Goal: Task Accomplishment & Management: Manage account settings

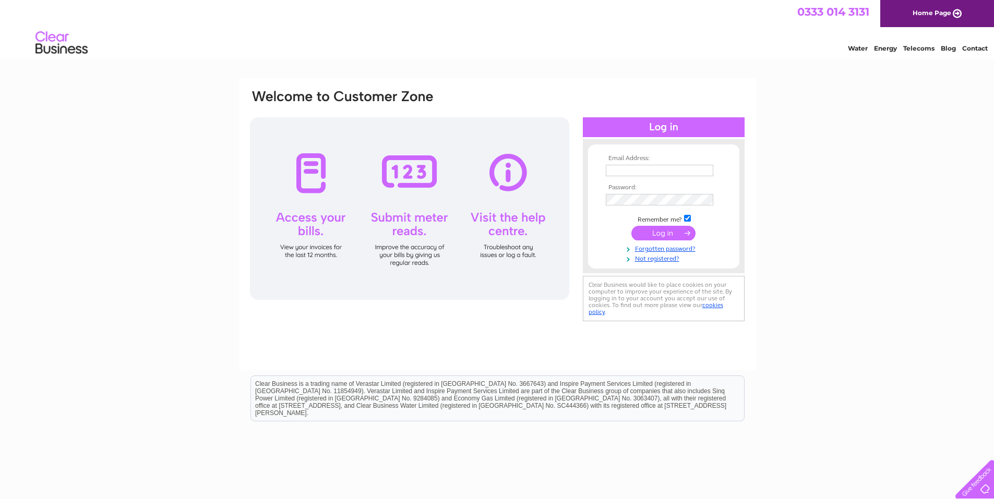
type input "operations@professionalenergy.co.uk"
click at [679, 235] on input "submit" at bounding box center [663, 233] width 64 height 15
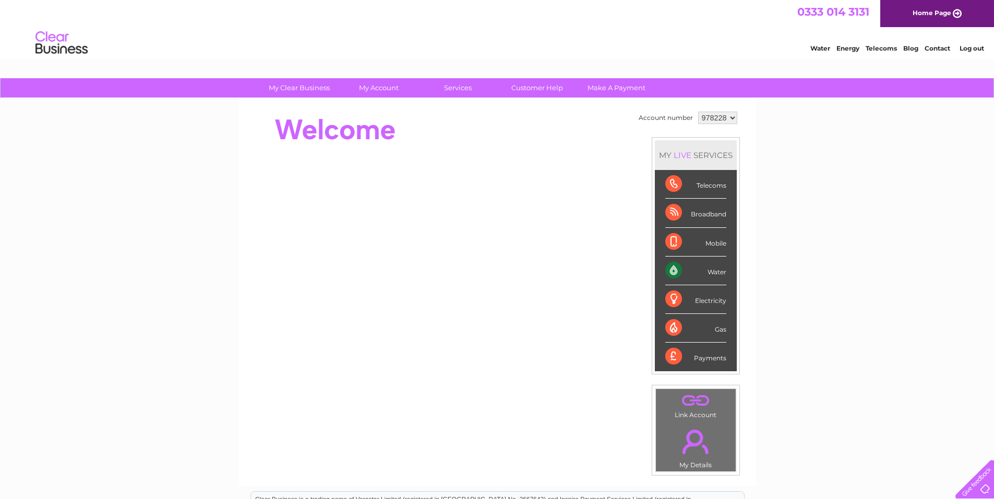
click at [713, 123] on select "978228" at bounding box center [717, 118] width 39 height 13
click at [698, 112] on select "978228" at bounding box center [717, 118] width 39 height 13
click at [379, 90] on link "My Account" at bounding box center [378, 87] width 86 height 19
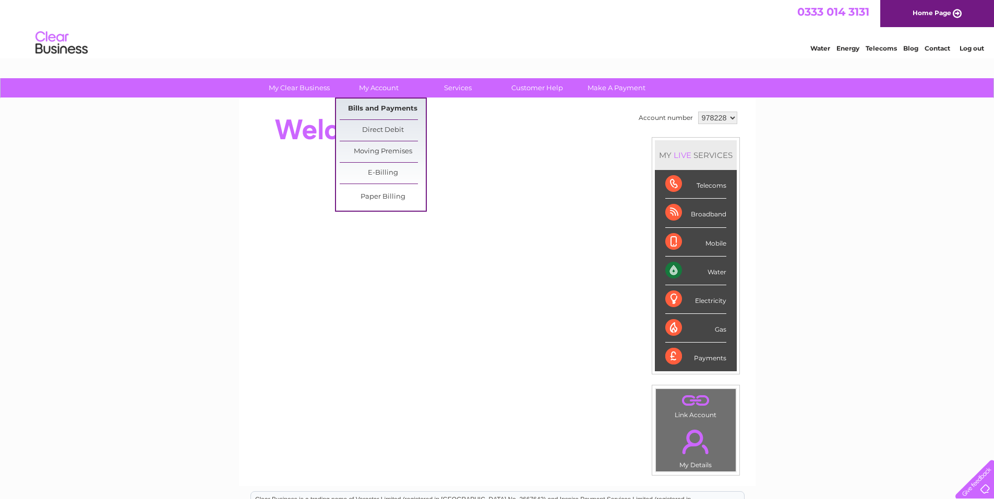
click at [378, 102] on link "Bills and Payments" at bounding box center [383, 109] width 86 height 21
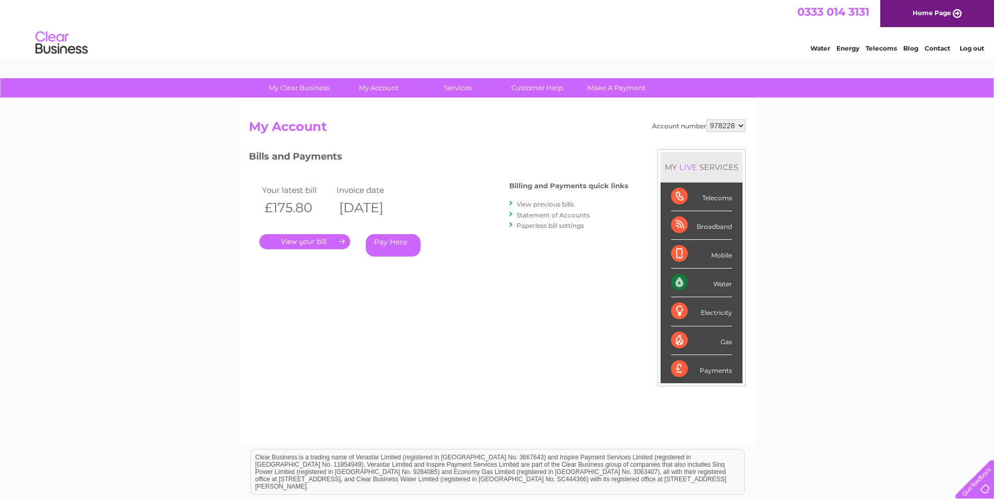
click at [334, 242] on link "." at bounding box center [304, 241] width 91 height 15
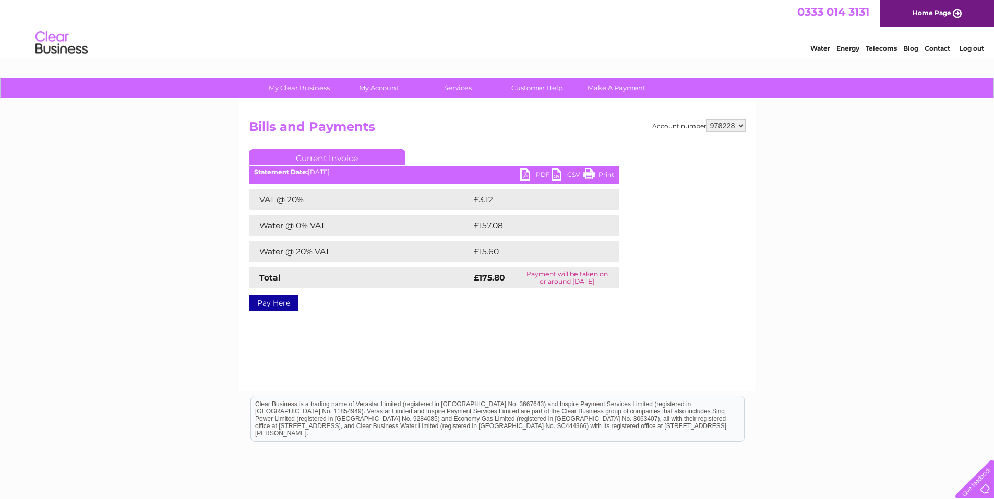
click at [529, 173] on link "PDF" at bounding box center [535, 176] width 31 height 15
